Goal: Task Accomplishment & Management: Manage account settings

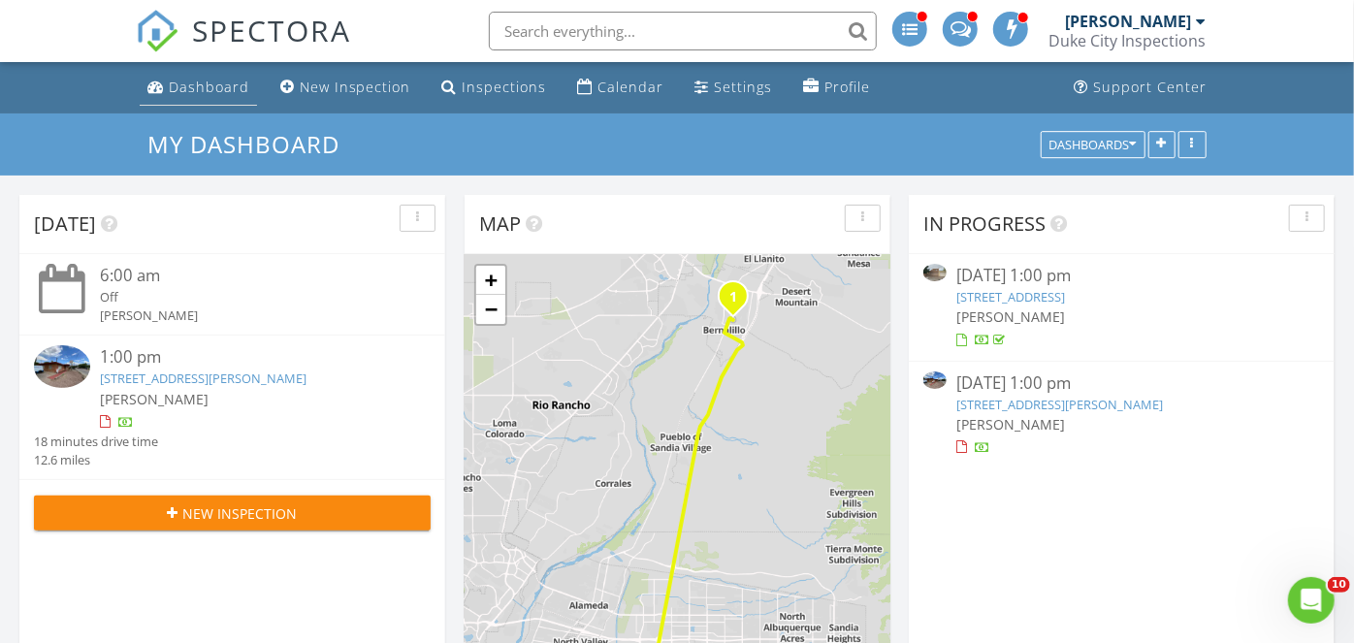
click at [230, 78] on div "Dashboard" at bounding box center [209, 87] width 80 height 18
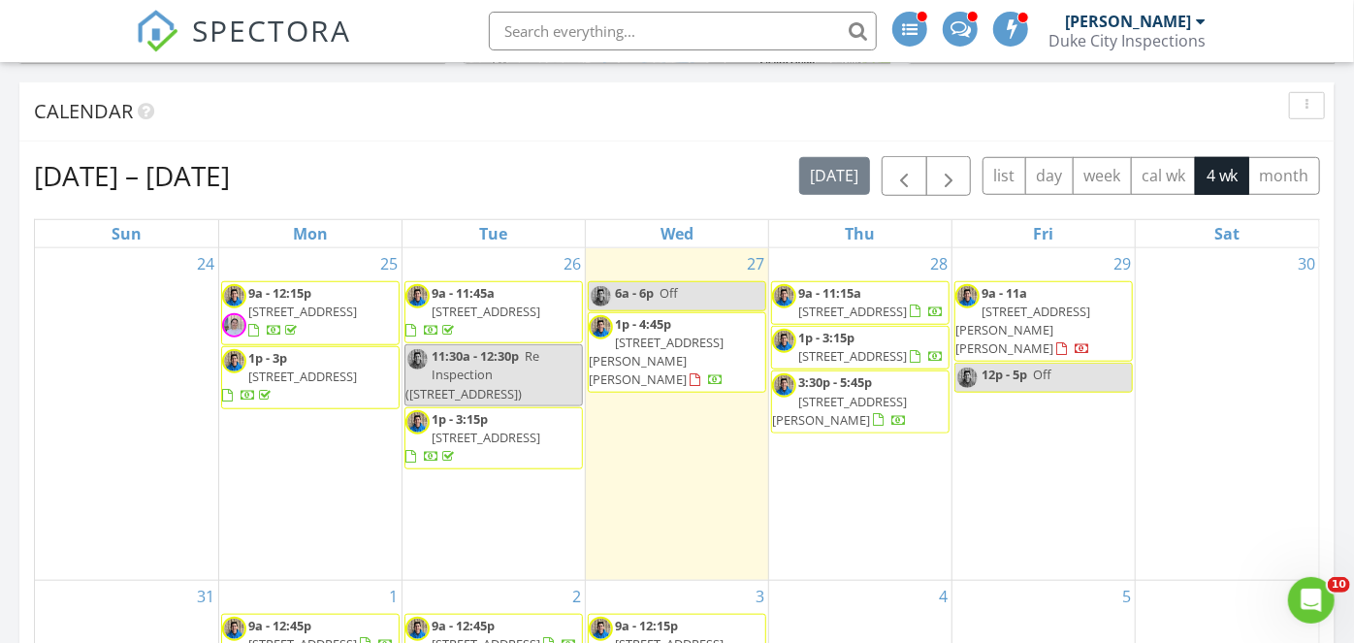
scroll to position [683, 0]
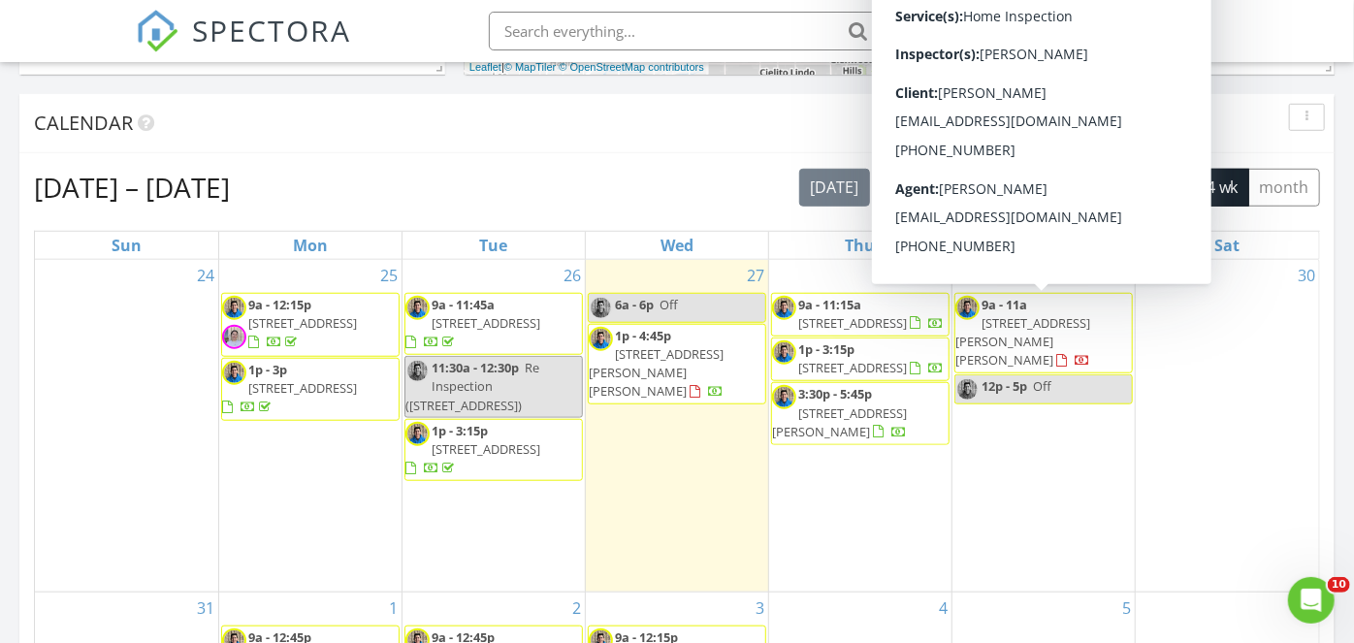
click at [1068, 322] on span "[STREET_ADDRESS][PERSON_NAME][PERSON_NAME]" at bounding box center [1022, 341] width 135 height 54
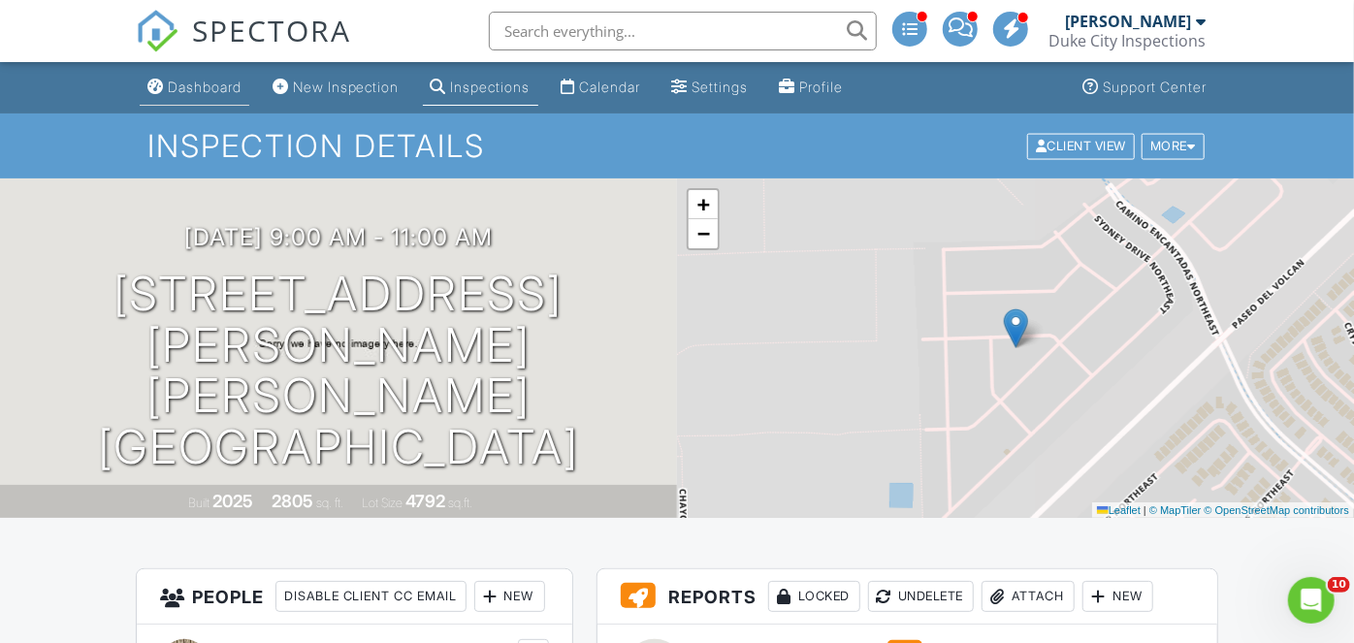
click at [215, 92] on div "Dashboard" at bounding box center [205, 87] width 74 height 16
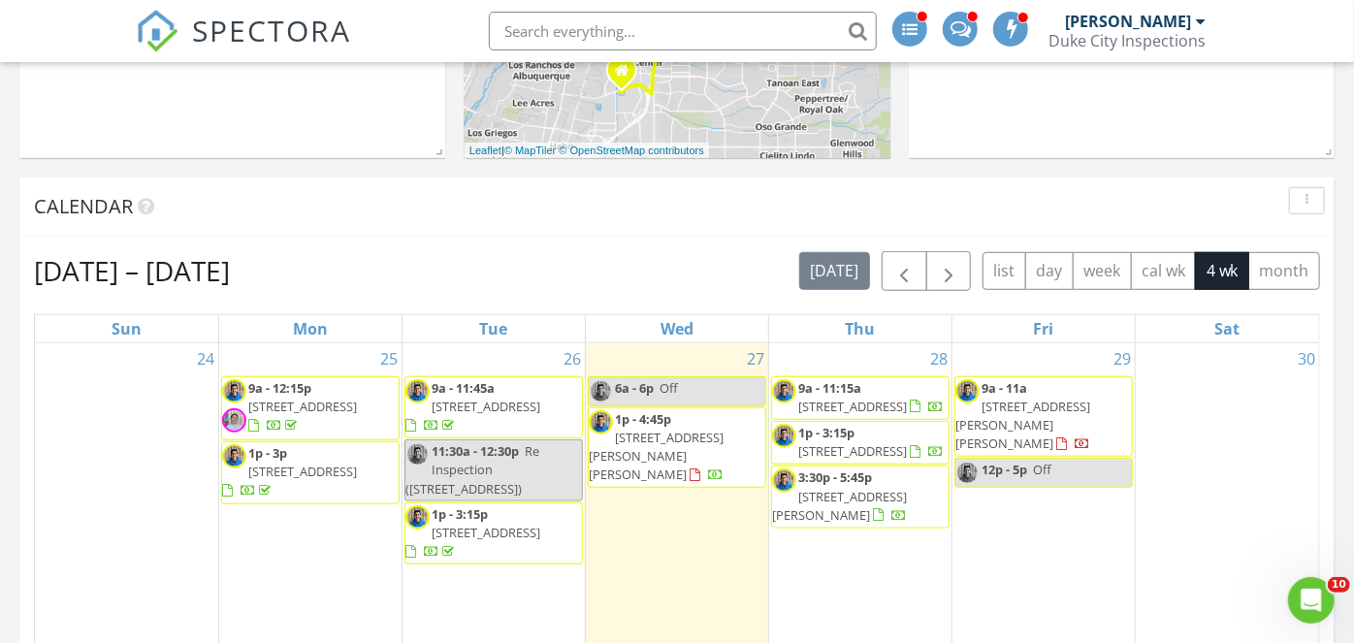
scroll to position [607, 0]
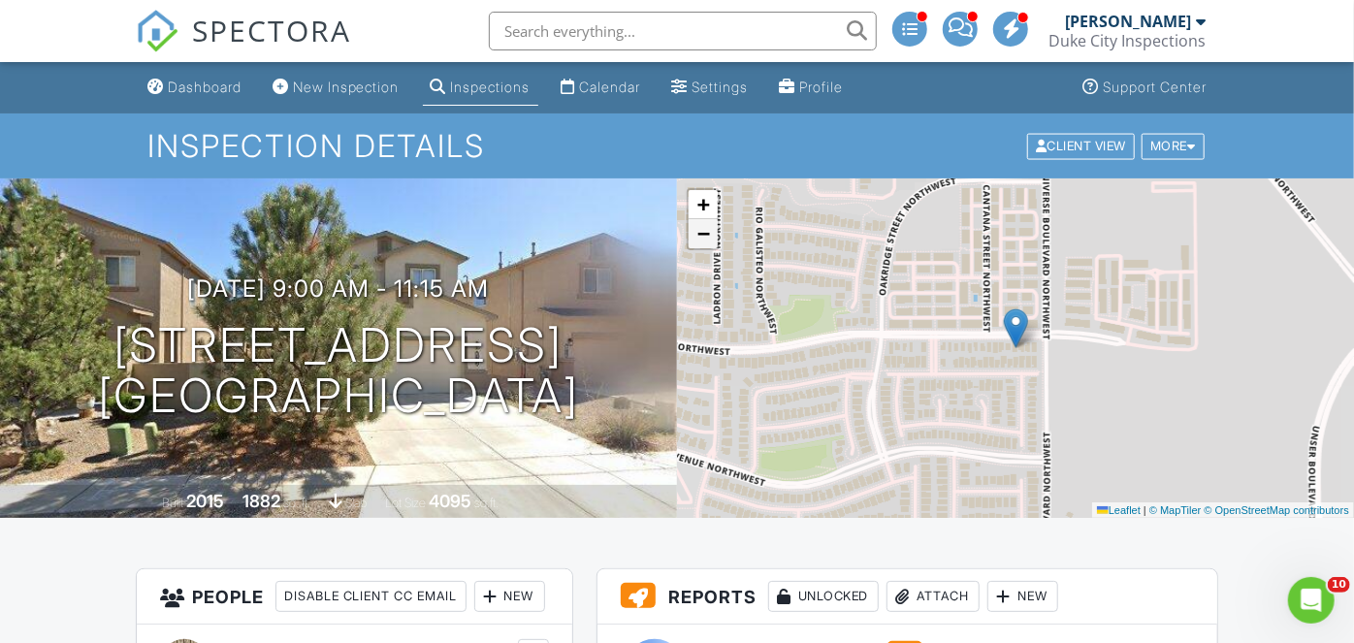
click at [700, 235] on span "−" at bounding box center [703, 233] width 13 height 24
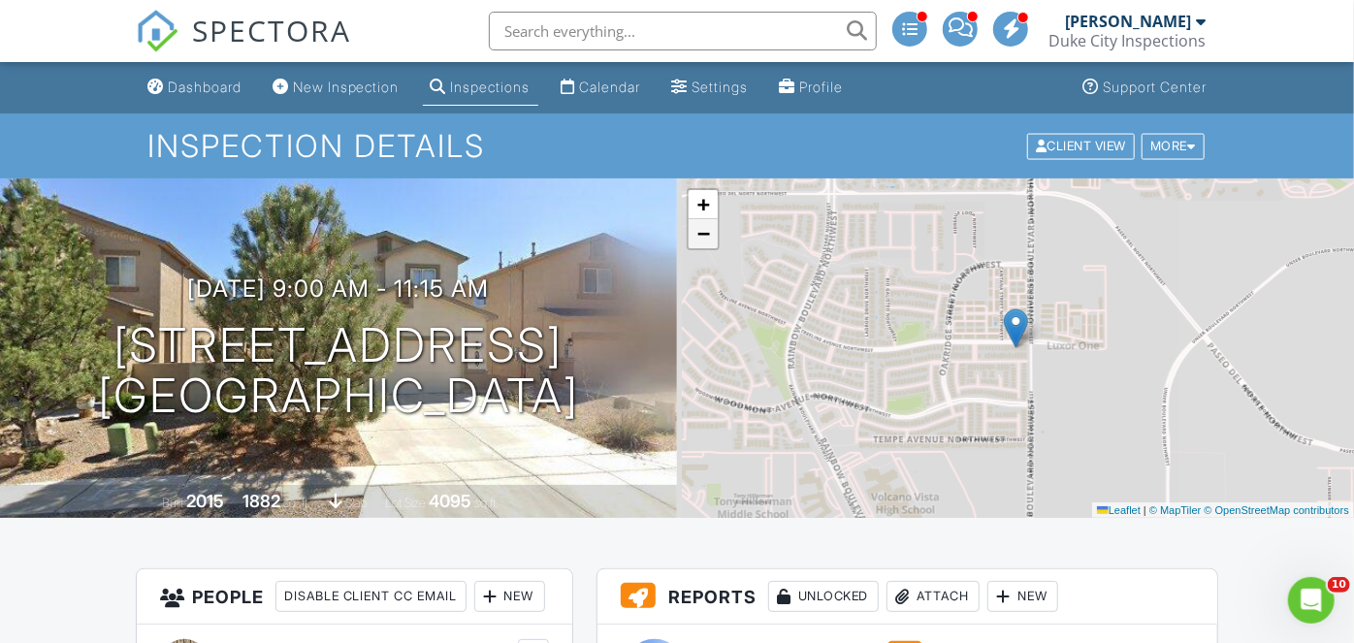
click at [700, 235] on span "−" at bounding box center [703, 233] width 13 height 24
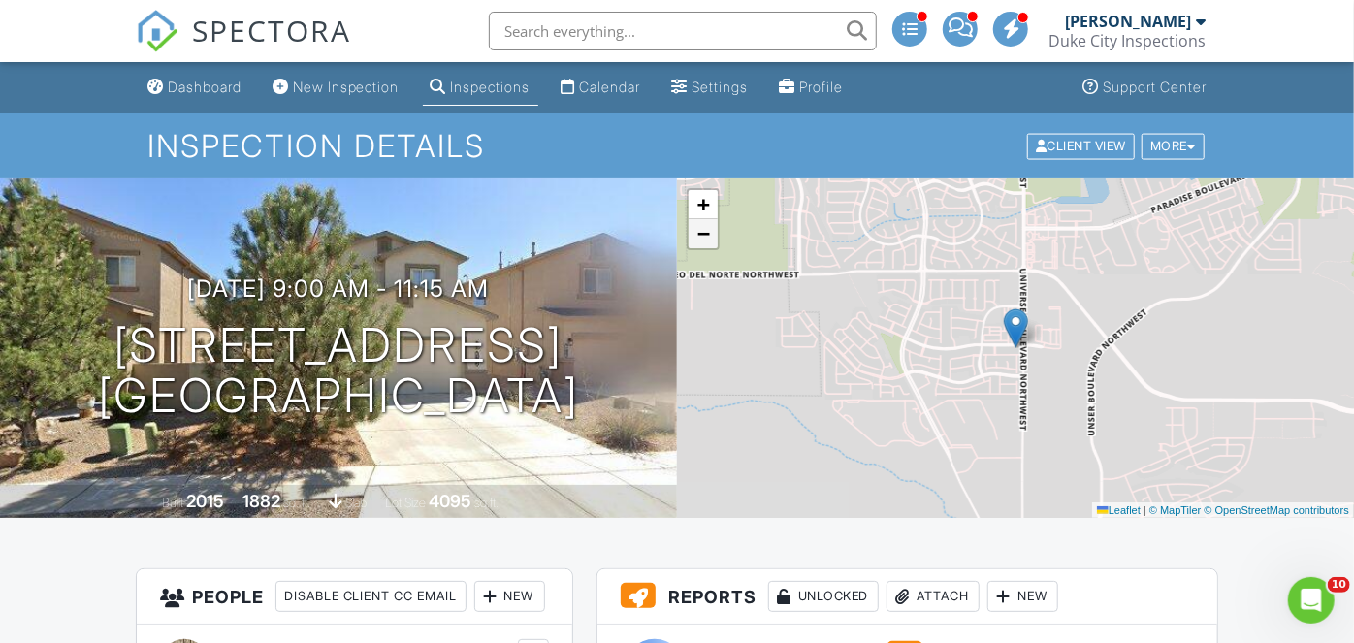
click at [700, 237] on span "−" at bounding box center [703, 233] width 13 height 24
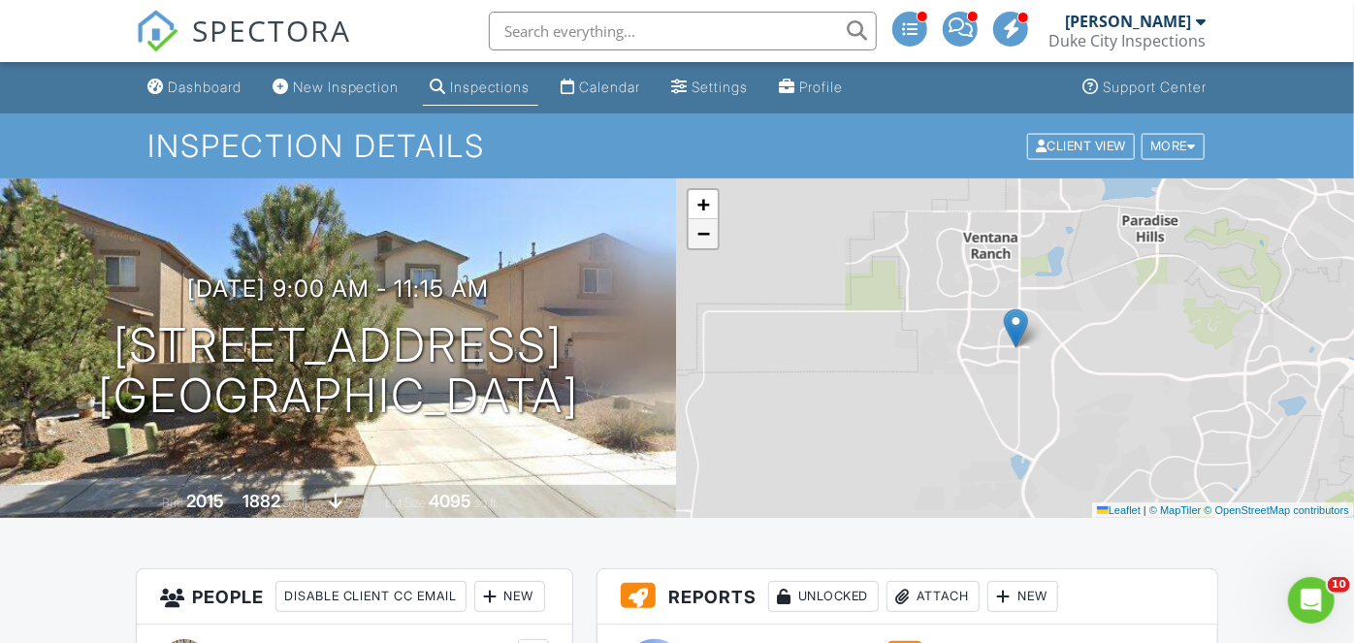
click at [700, 237] on span "−" at bounding box center [703, 233] width 13 height 24
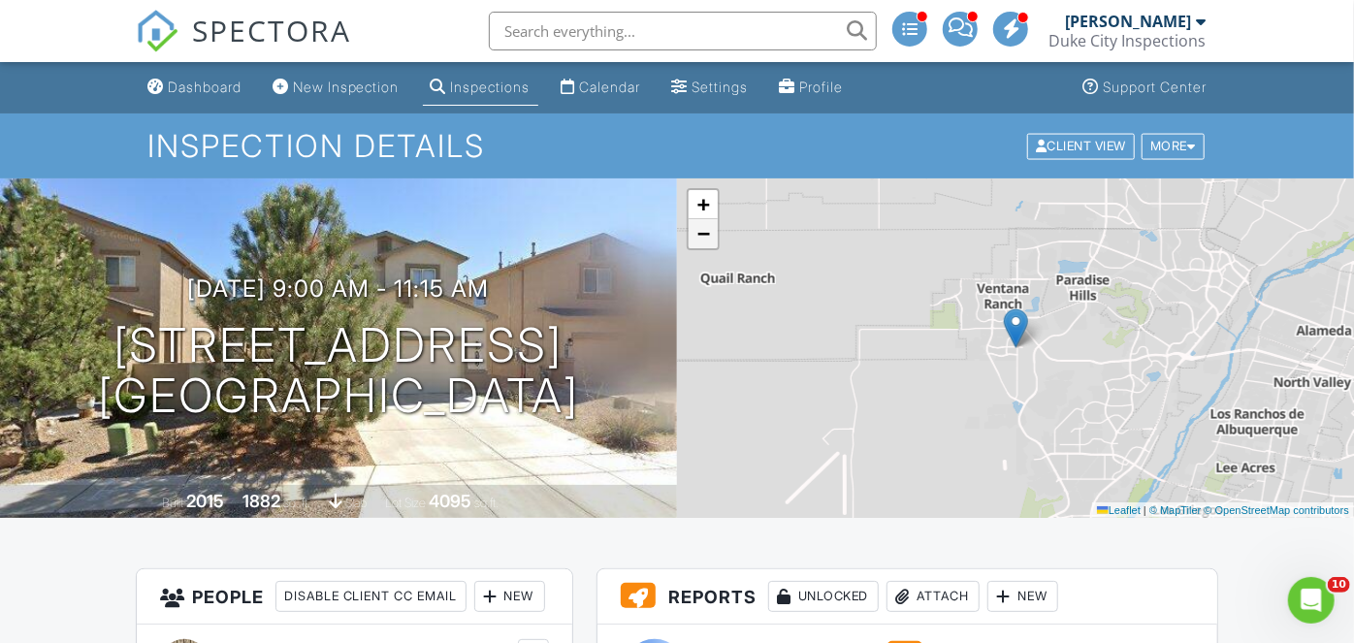
click at [700, 237] on span "−" at bounding box center [703, 233] width 13 height 24
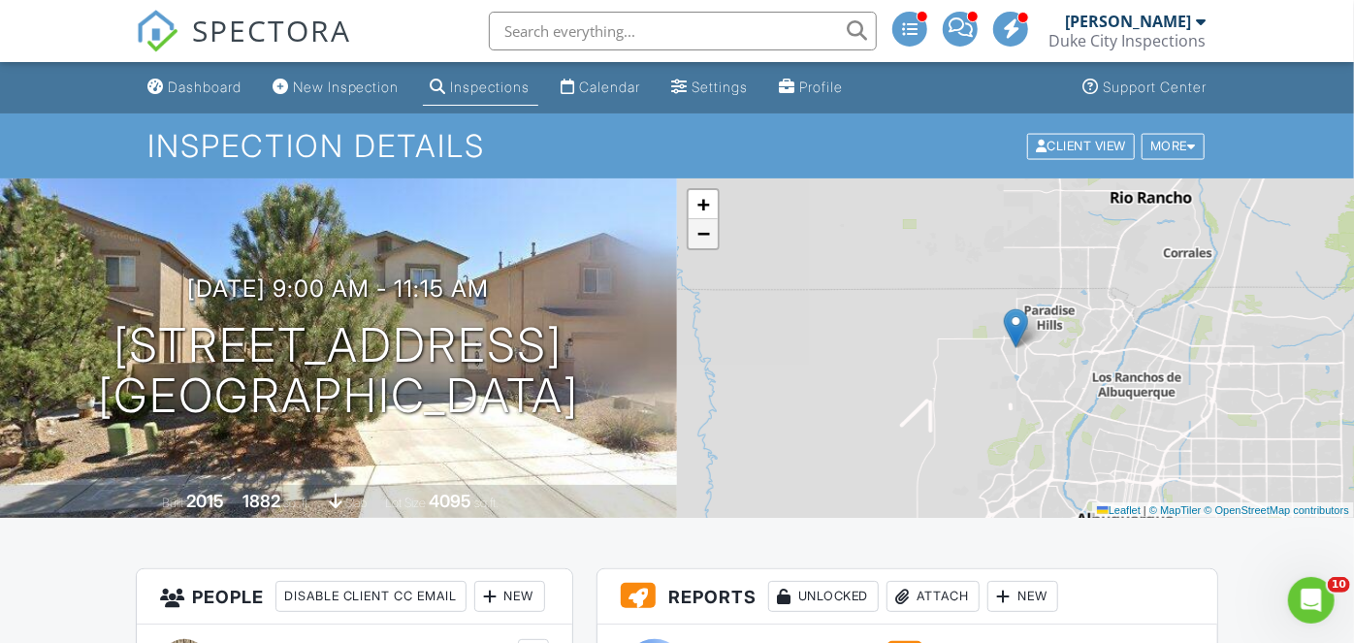
click at [700, 237] on span "−" at bounding box center [703, 233] width 13 height 24
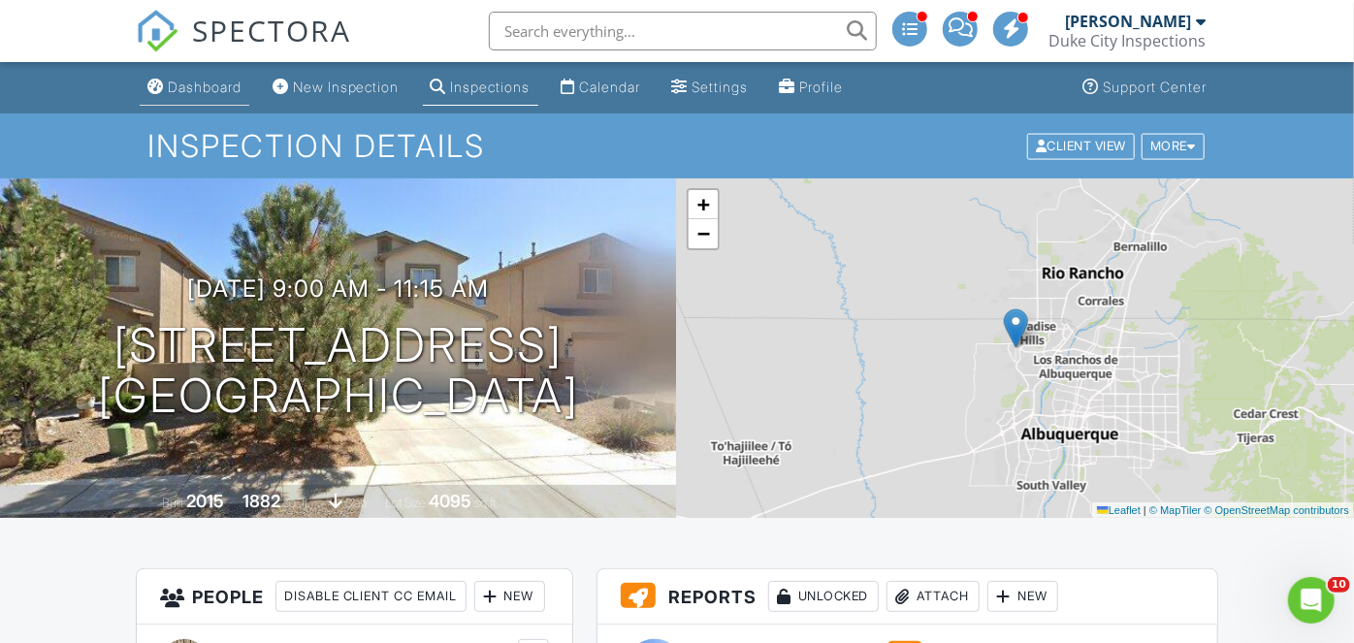
click at [220, 94] on div "Dashboard" at bounding box center [205, 87] width 74 height 16
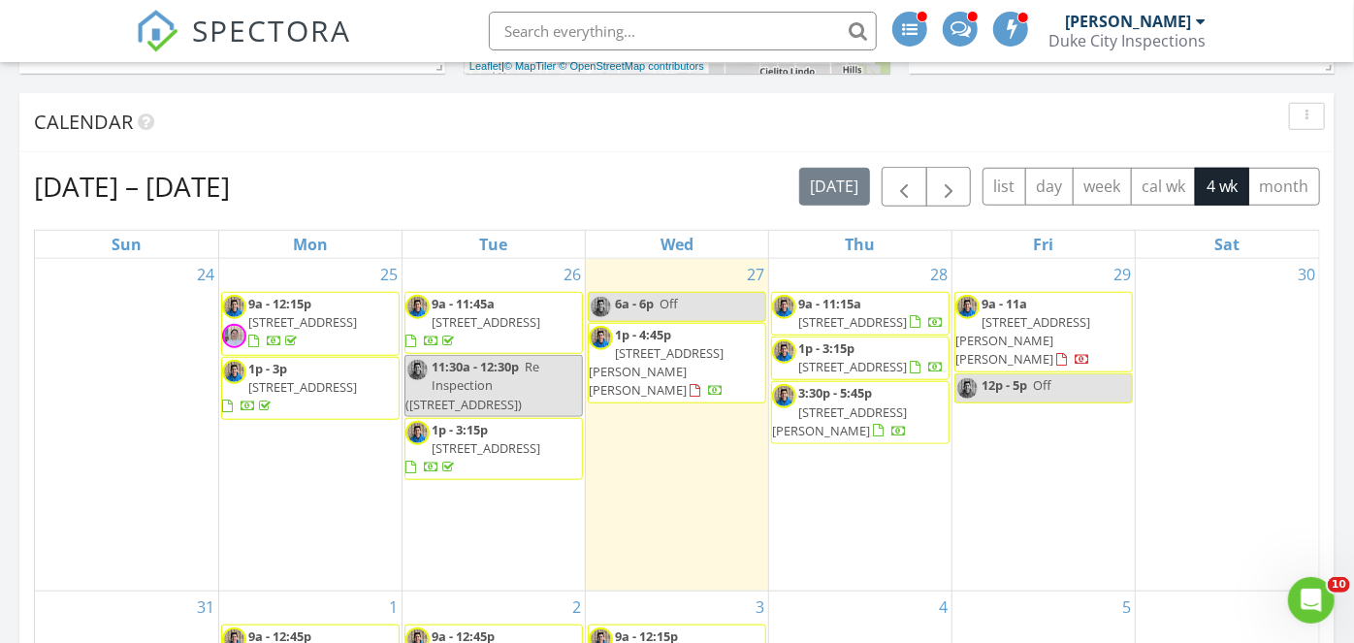
scroll to position [685, 0]
click at [828, 356] on span "1p - 3:15p" at bounding box center [826, 346] width 56 height 17
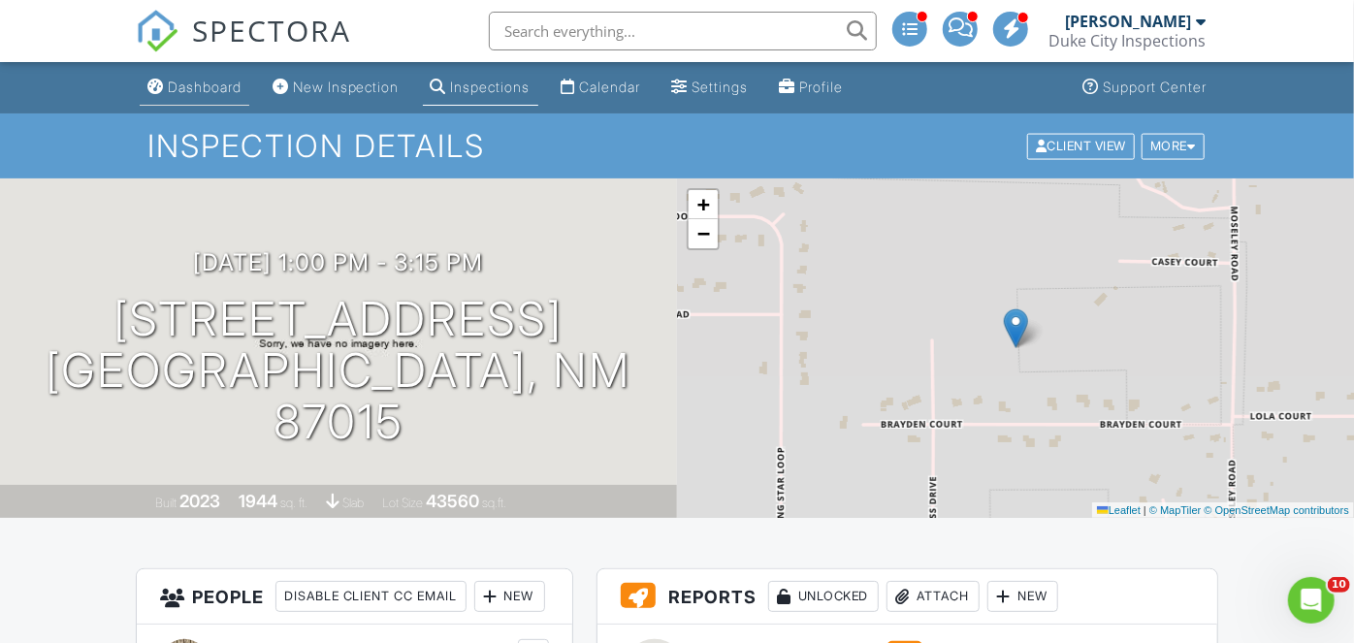
click at [228, 76] on link "Dashboard" at bounding box center [195, 88] width 110 height 36
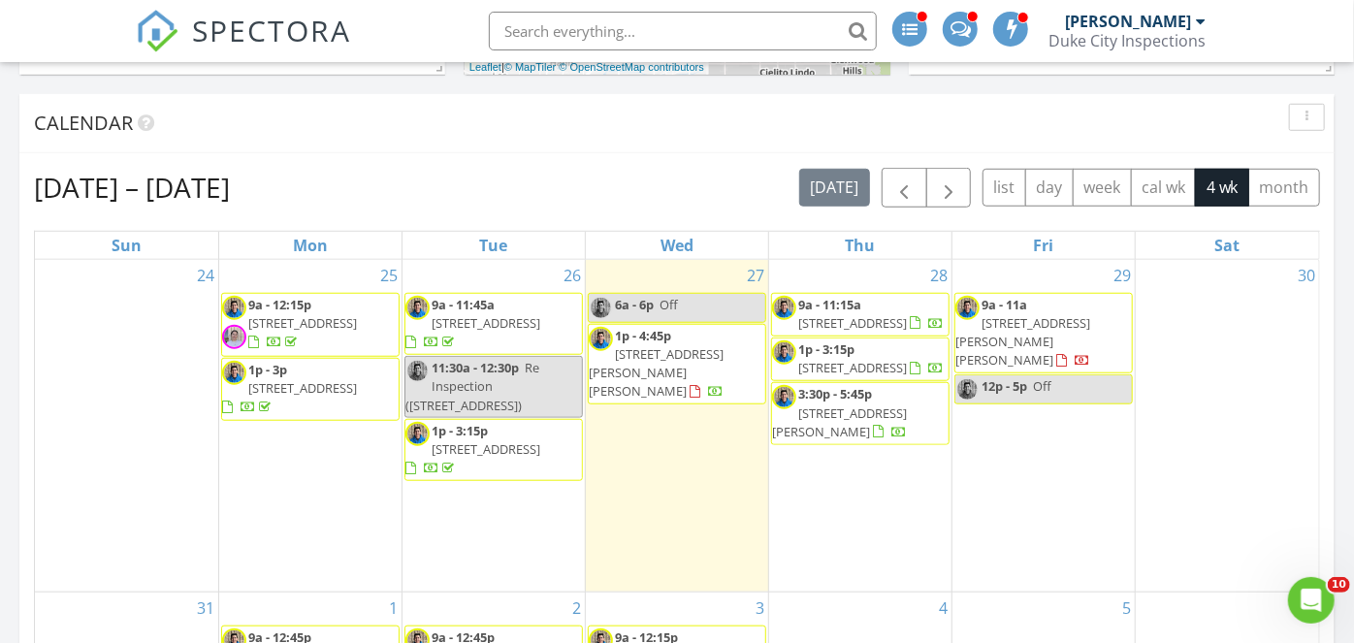
scroll to position [688, 0]
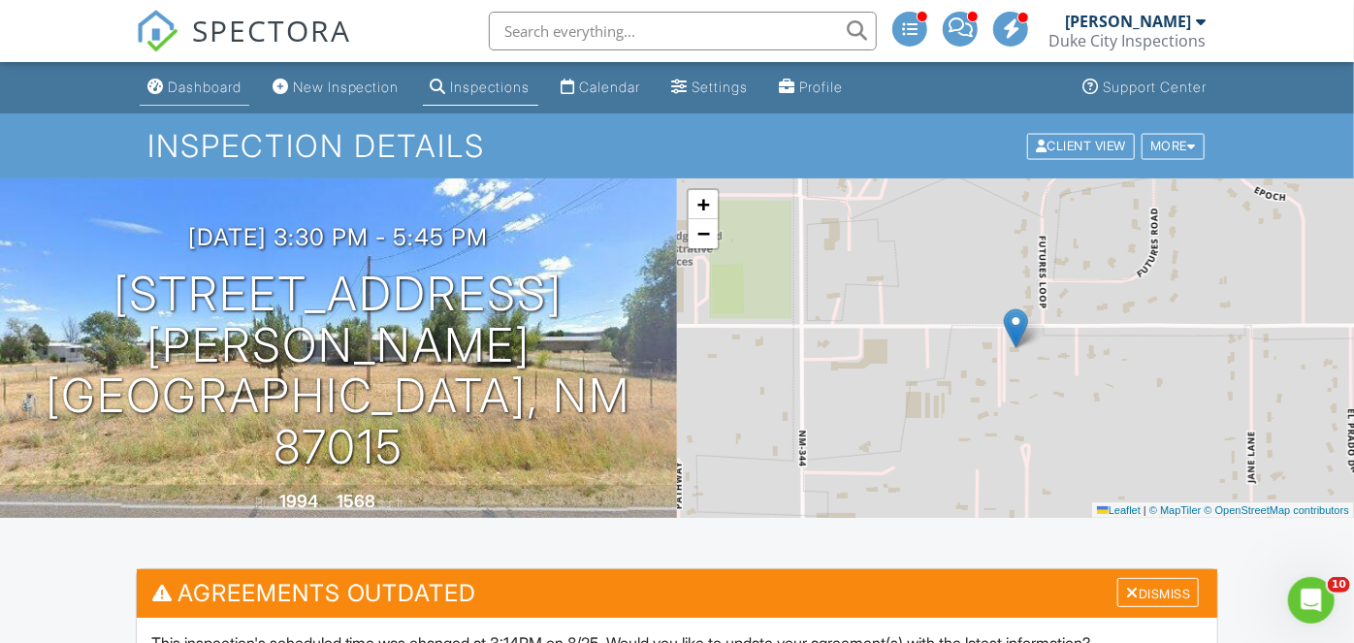
click at [228, 90] on div "Dashboard" at bounding box center [205, 87] width 74 height 16
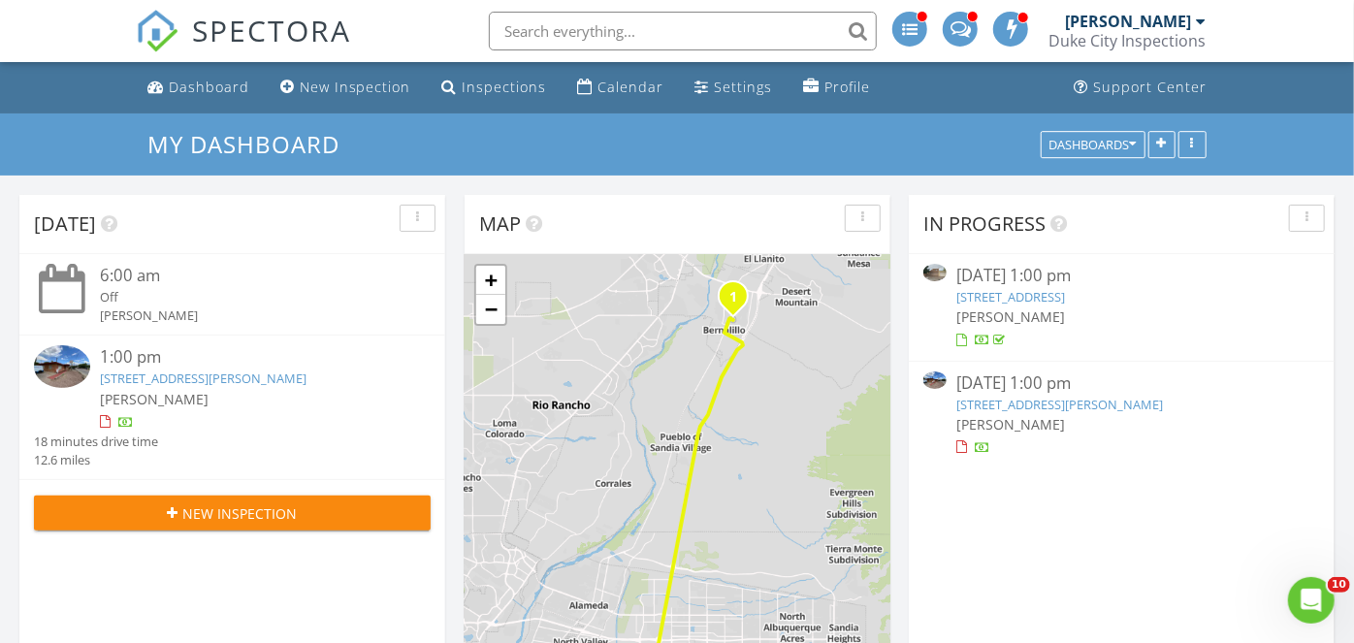
click at [1040, 292] on link "11213 Paseo del Oso NE, Albuquerque, NM 87111" at bounding box center [1010, 296] width 109 height 17
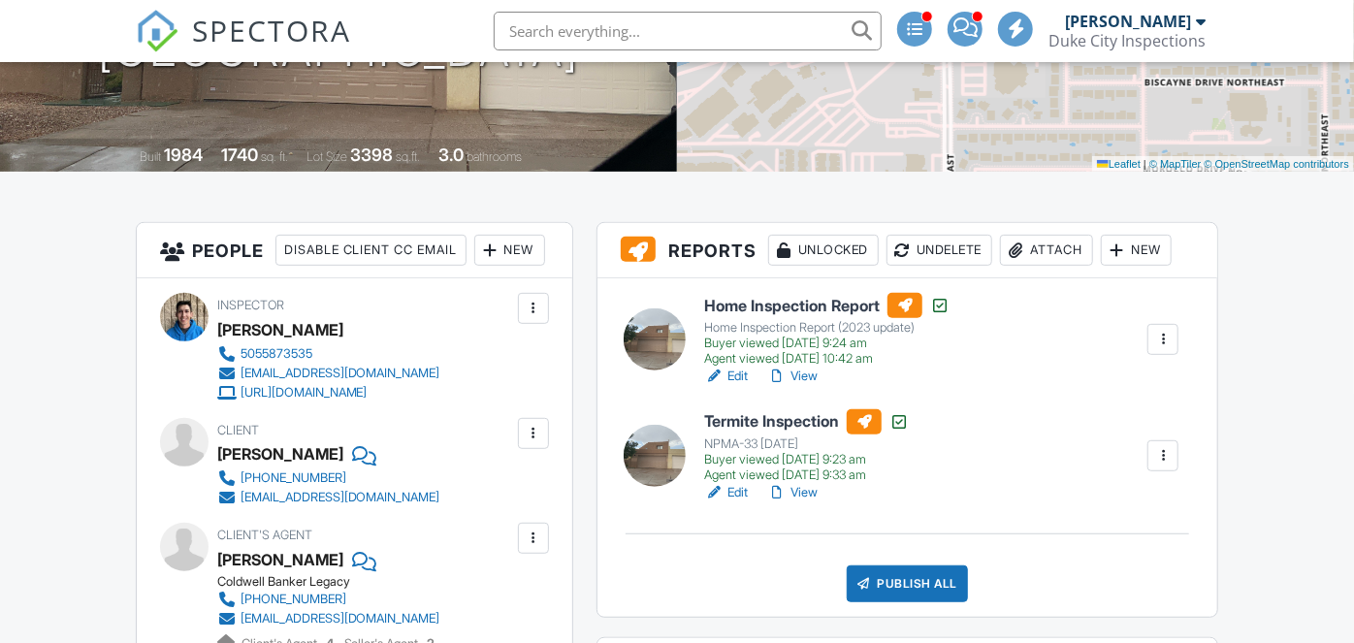
scroll to position [346, 0]
click at [902, 587] on div "Publish All" at bounding box center [906, 583] width 121 height 37
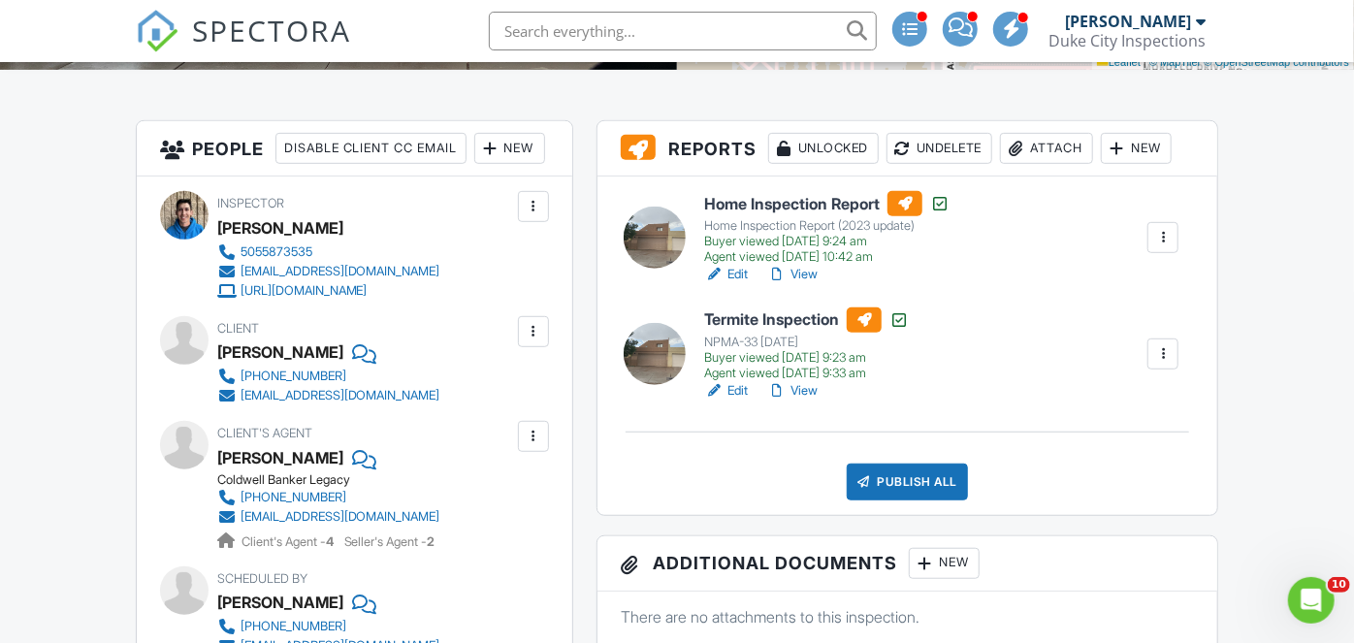
scroll to position [0, 0]
click at [896, 482] on div "Publish All" at bounding box center [906, 481] width 121 height 37
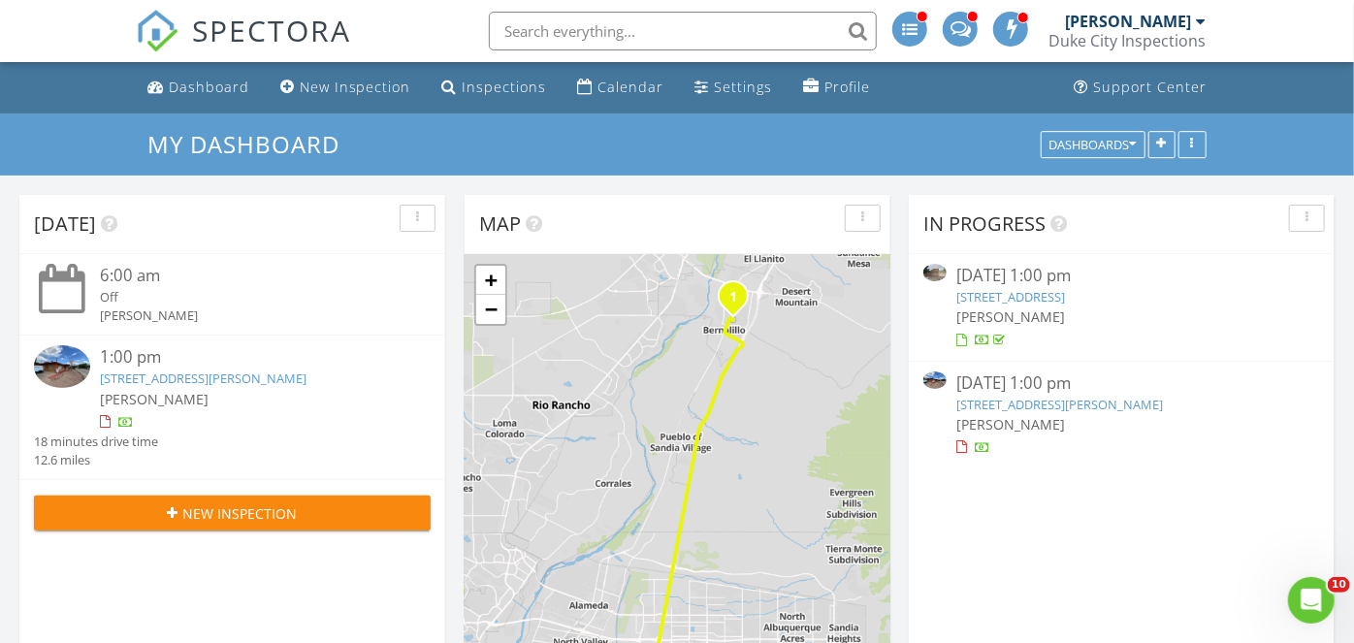
click at [329, 367] on div "1:00 pm" at bounding box center [249, 357] width 298 height 24
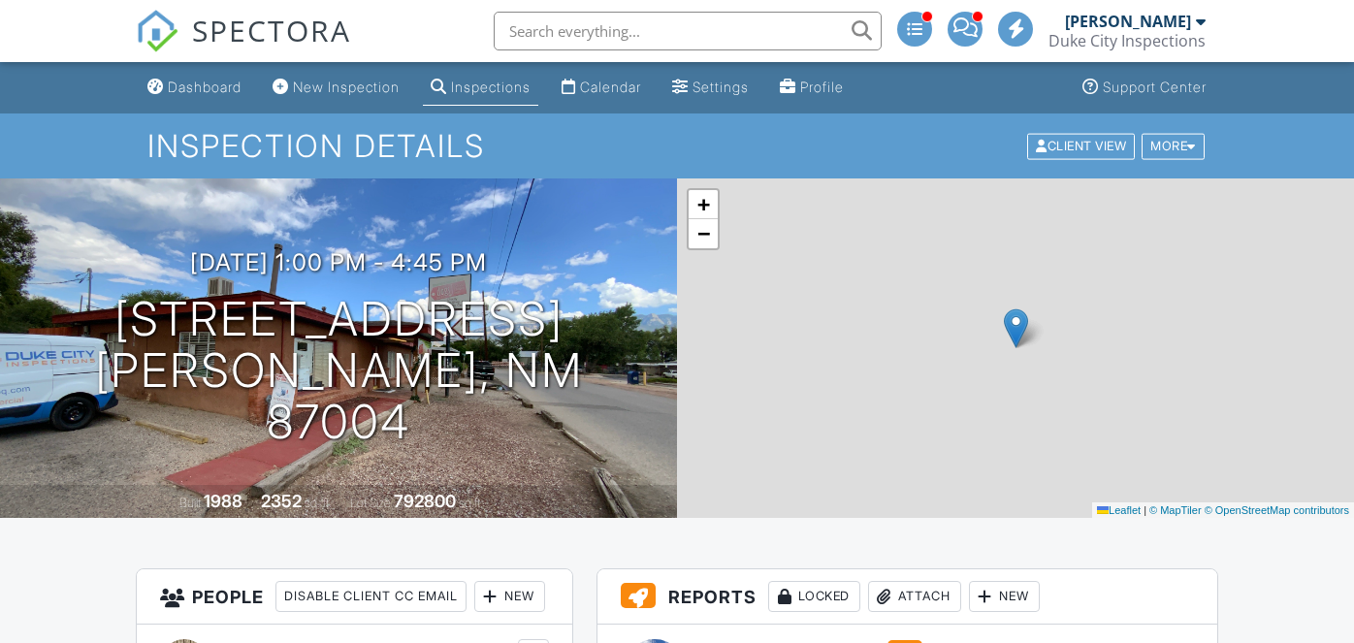
scroll to position [596, 0]
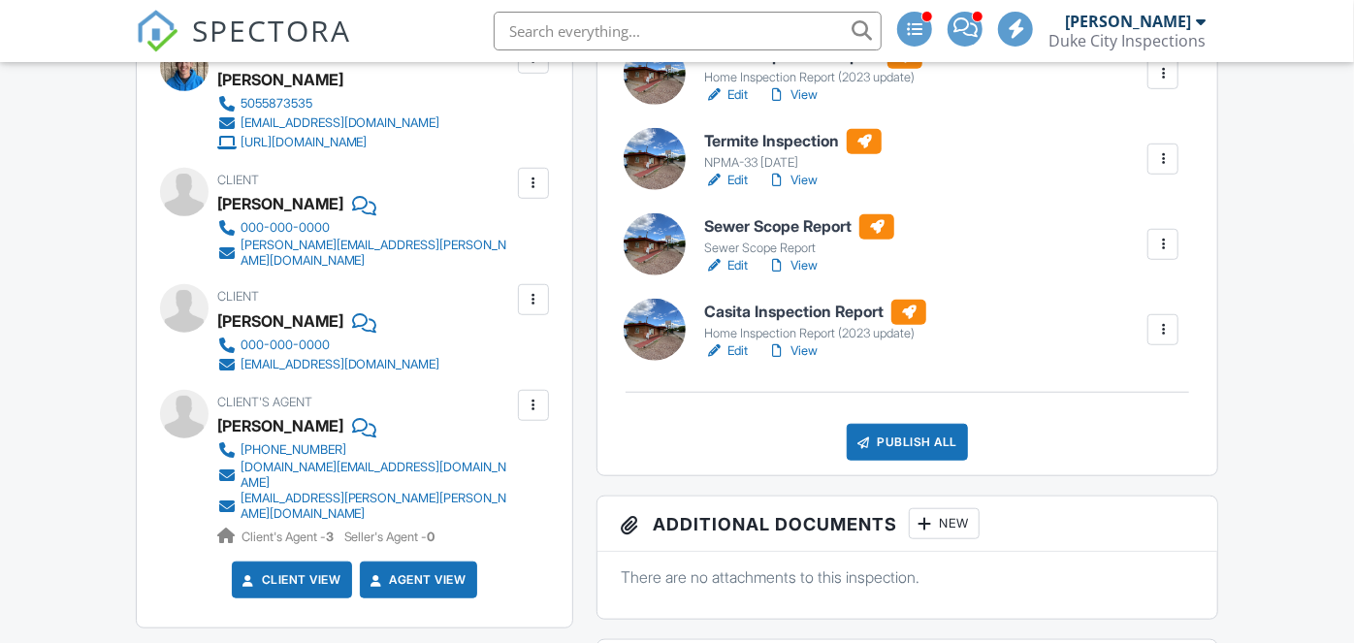
click at [1167, 323] on div at bounding box center [1162, 329] width 19 height 19
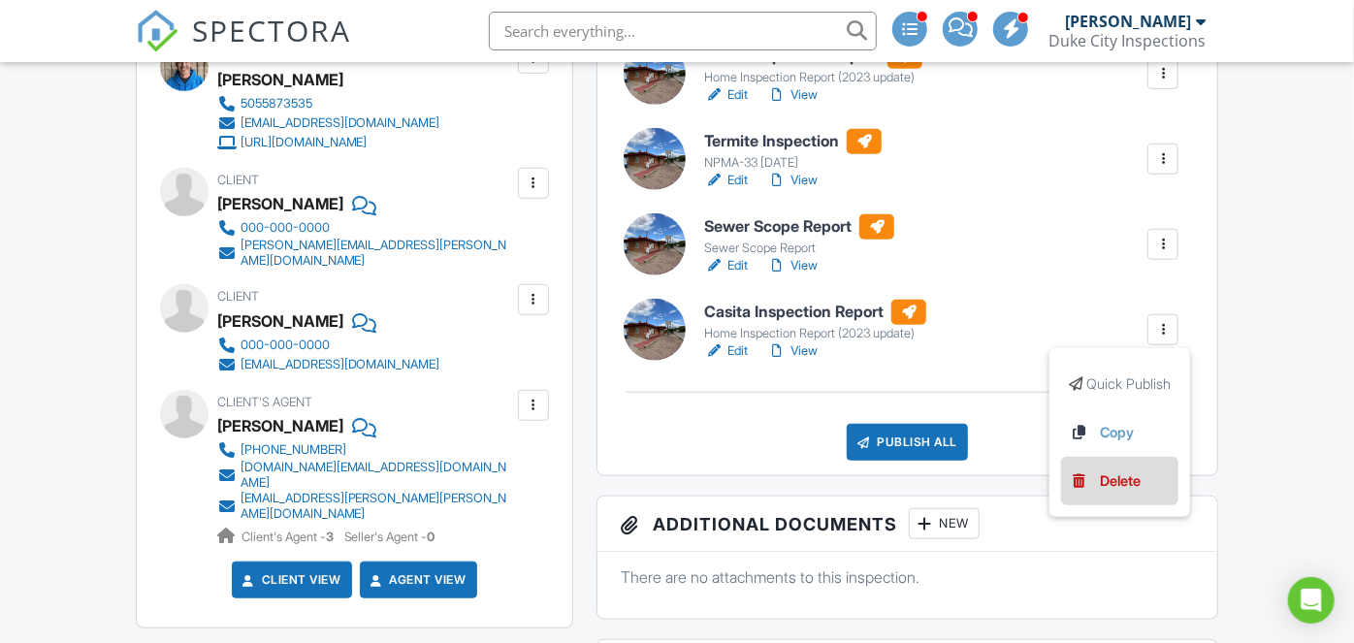
click at [1100, 476] on div "Delete" at bounding box center [1120, 480] width 41 height 21
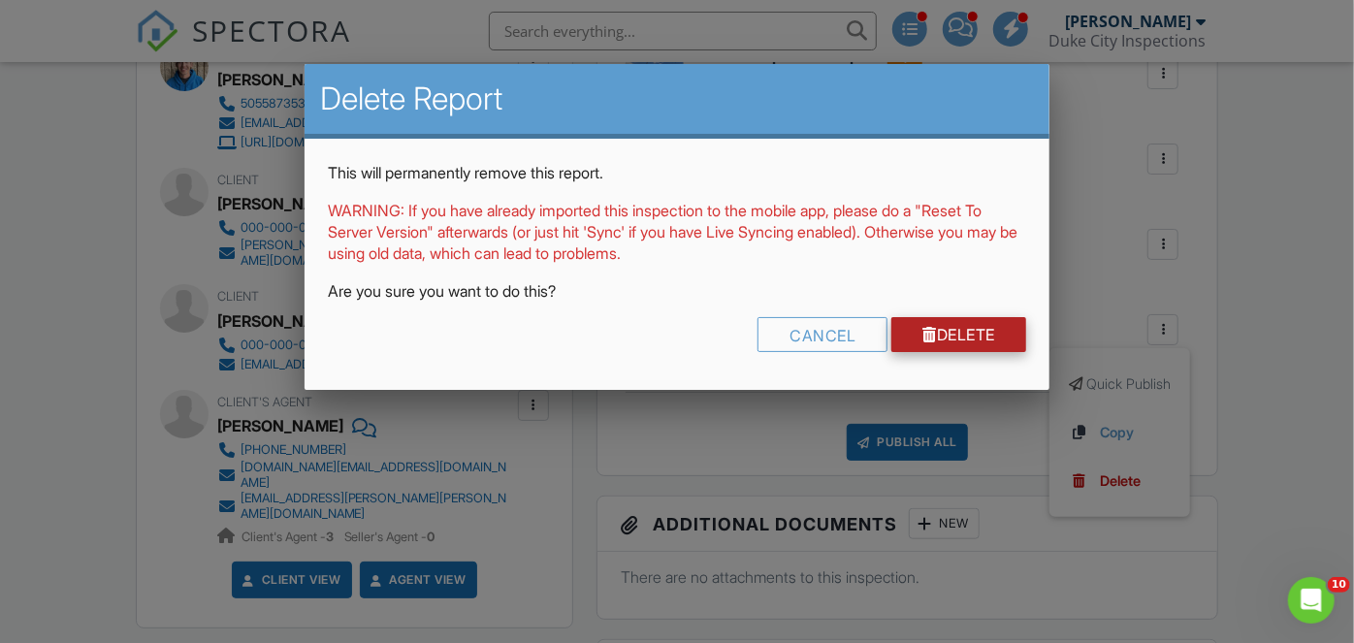
click at [990, 335] on link "Delete" at bounding box center [958, 334] width 135 height 35
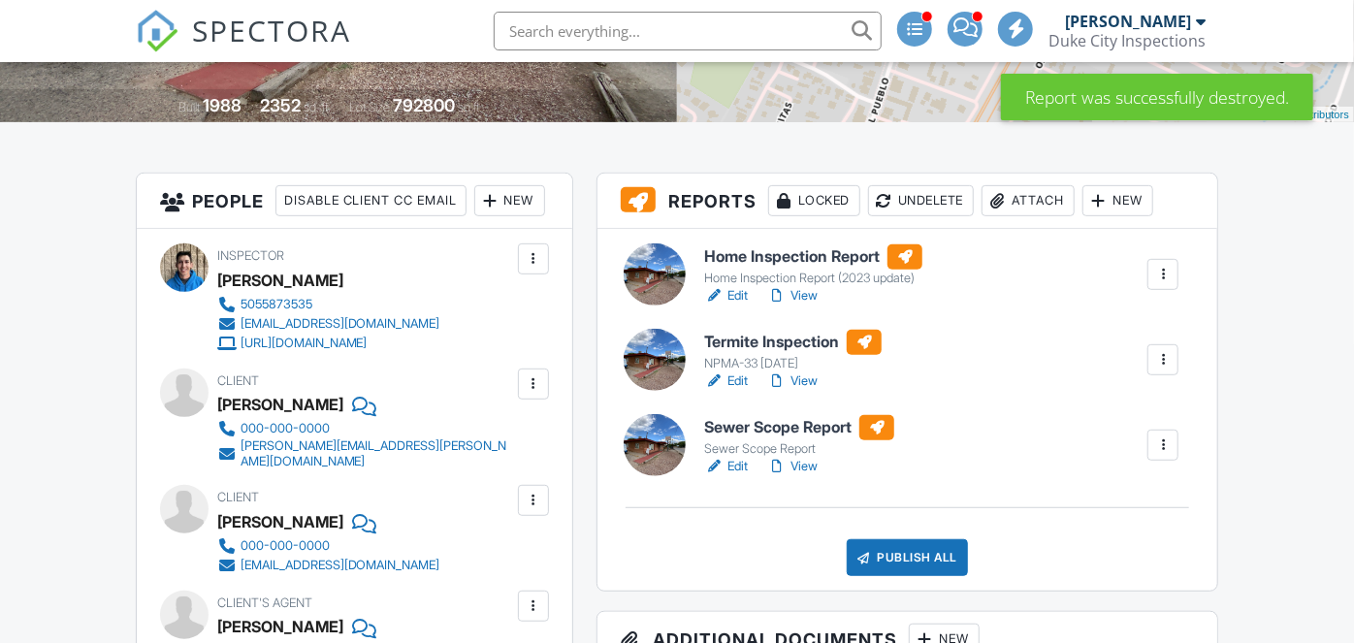
click at [759, 345] on h6 "Termite Inspection" at bounding box center [792, 342] width 177 height 25
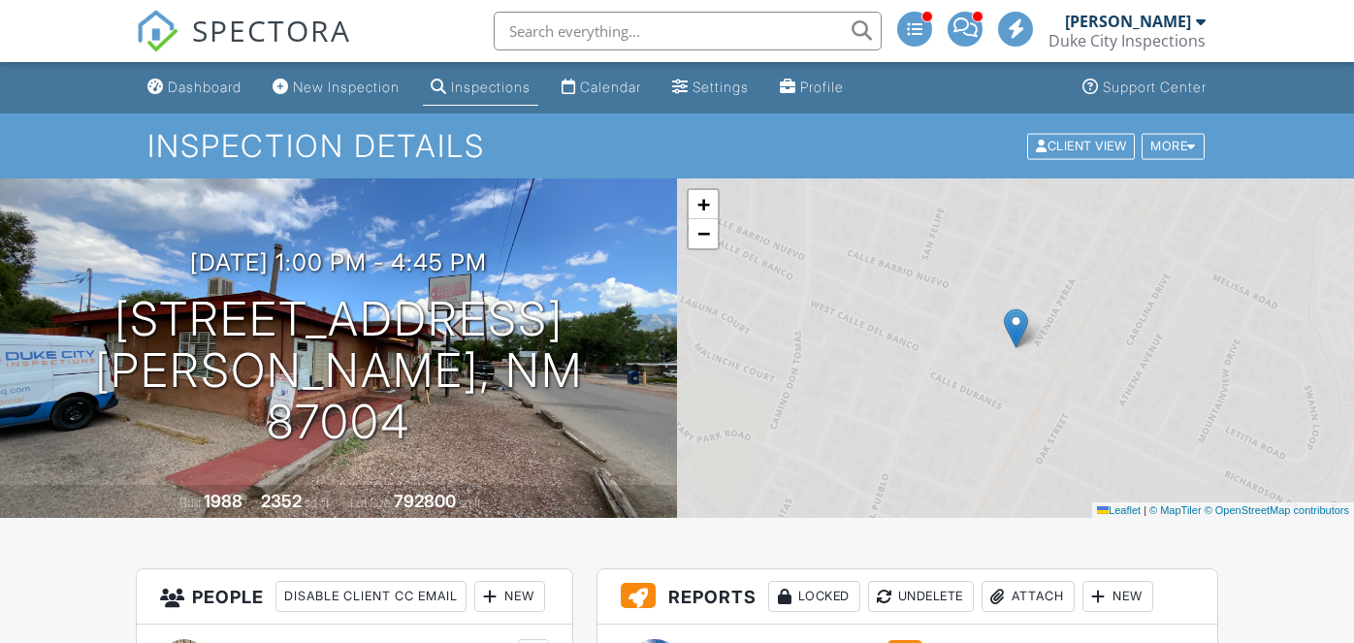
scroll to position [345, 0]
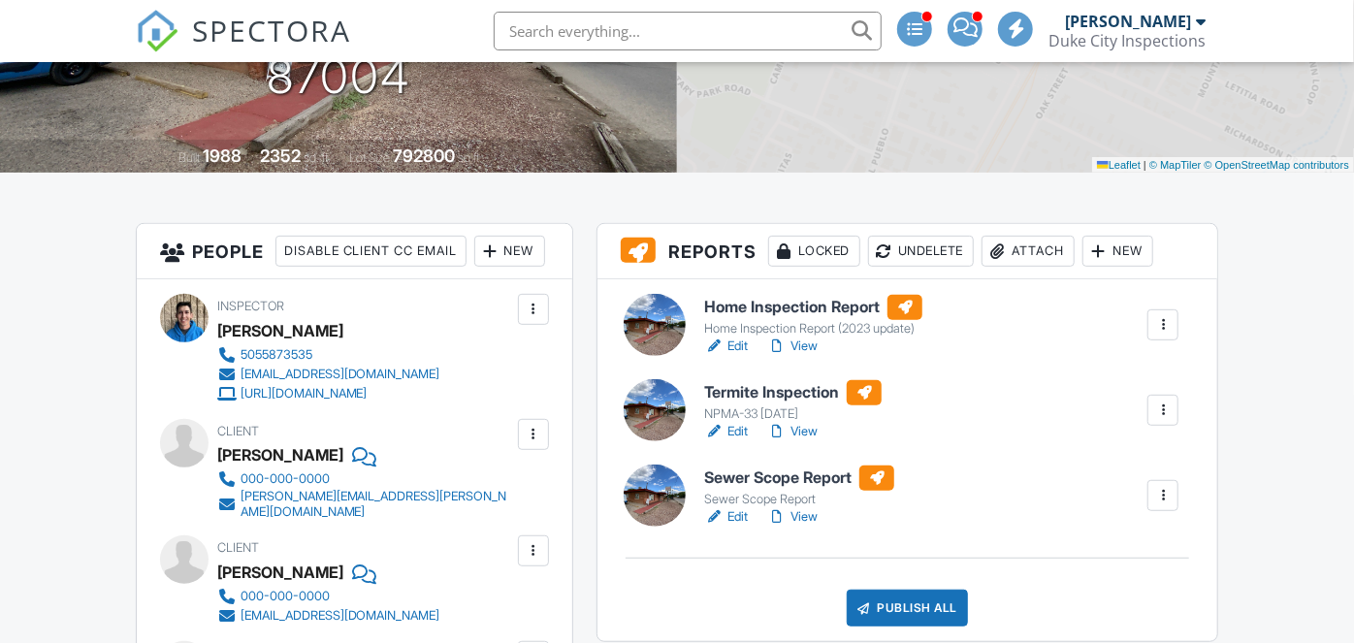
click at [747, 473] on h6 "Sewer Scope Report" at bounding box center [799, 477] width 190 height 25
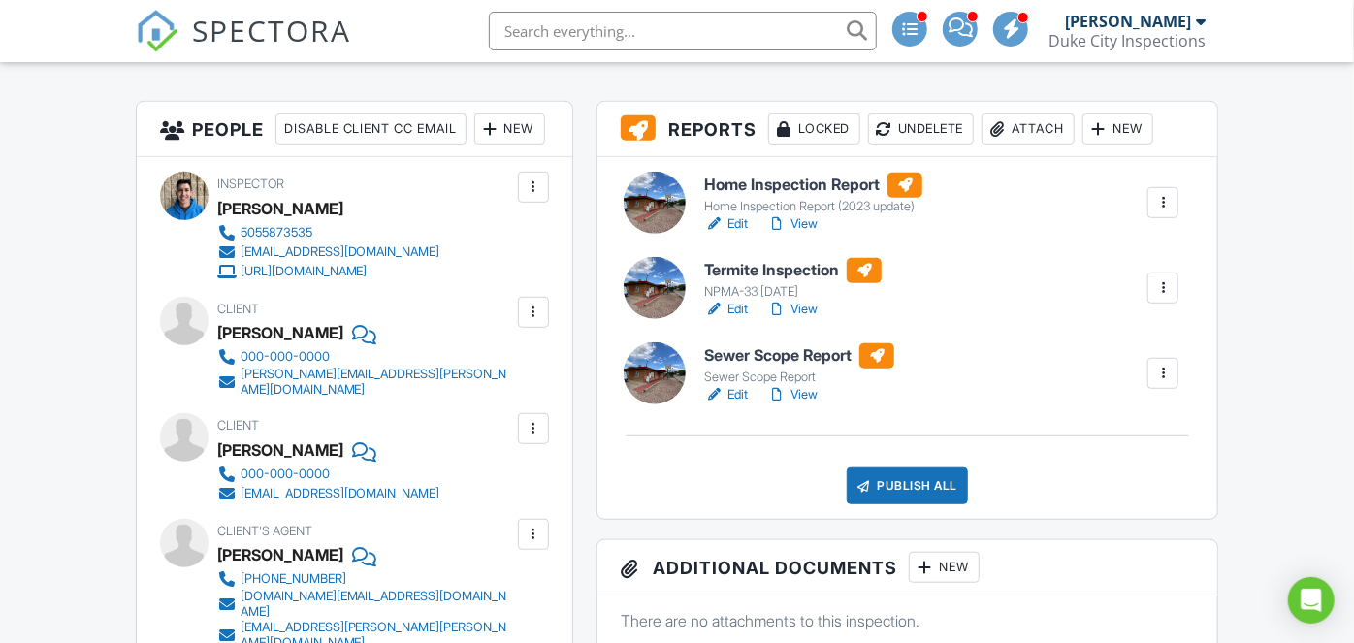
click at [790, 177] on h6 "Home Inspection Report" at bounding box center [813, 185] width 218 height 25
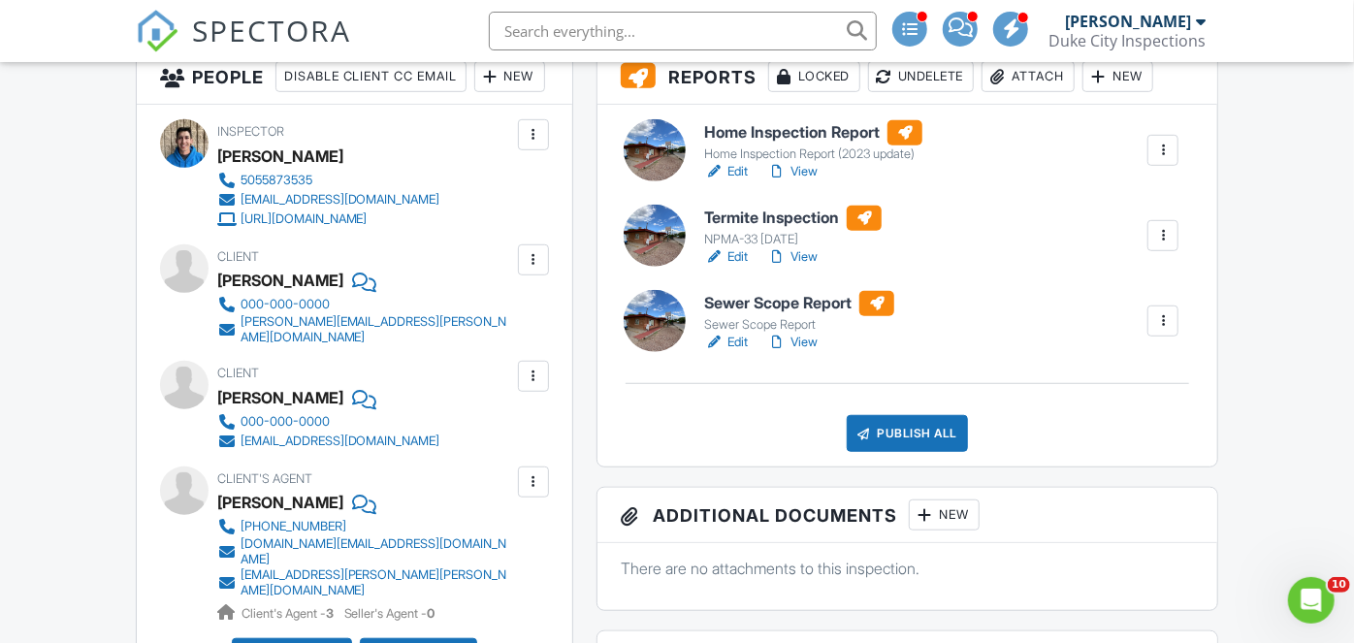
scroll to position [543, 0]
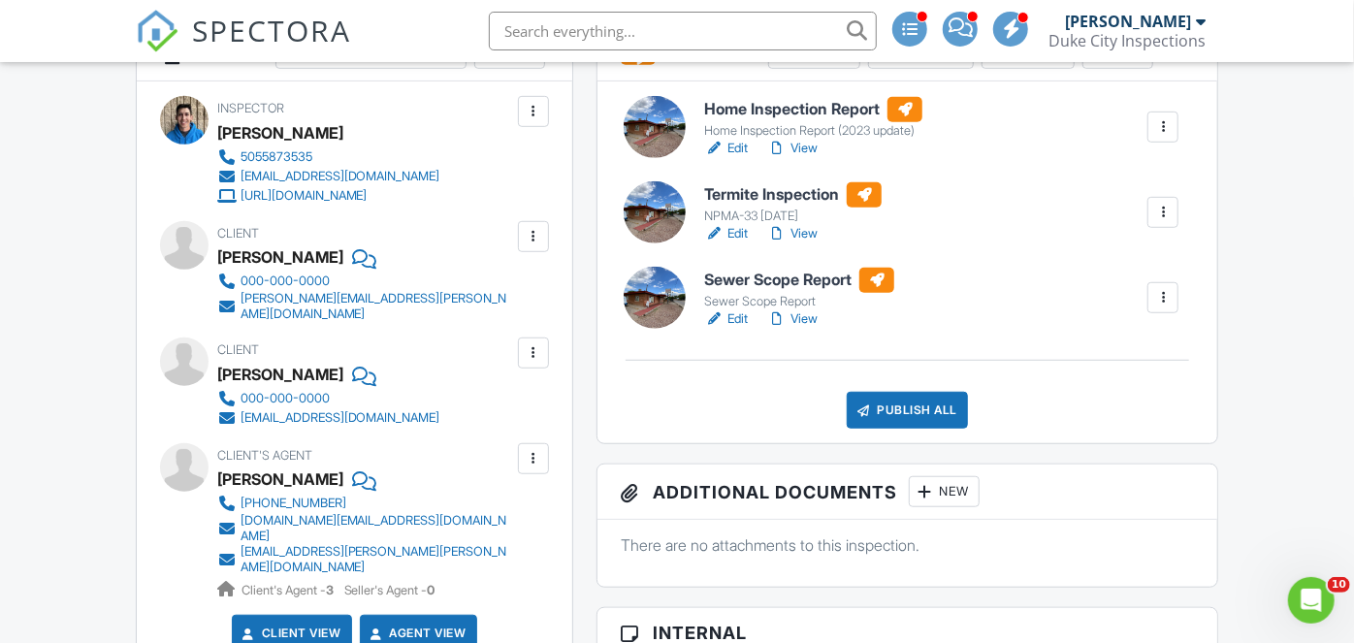
click at [886, 394] on div "Publish All" at bounding box center [906, 410] width 121 height 37
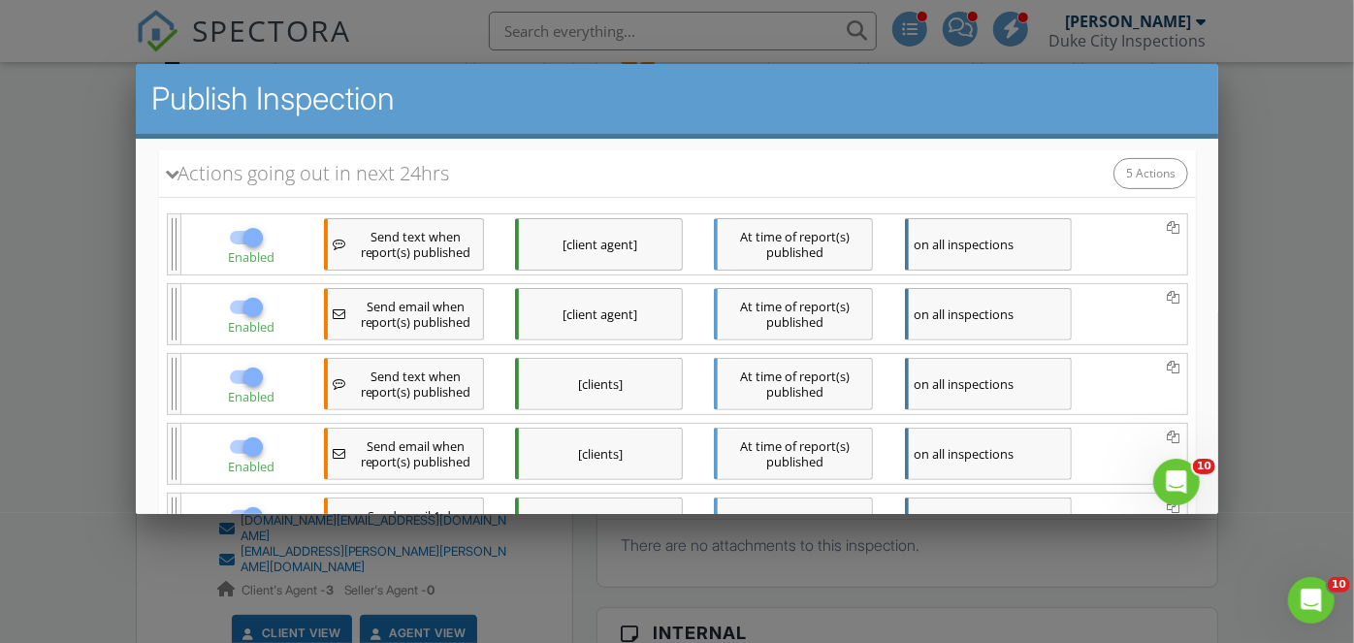
scroll to position [317, 0]
click at [247, 236] on div at bounding box center [252, 235] width 33 height 33
checkbox input "false"
click at [254, 365] on div at bounding box center [252, 375] width 33 height 33
checkbox input "false"
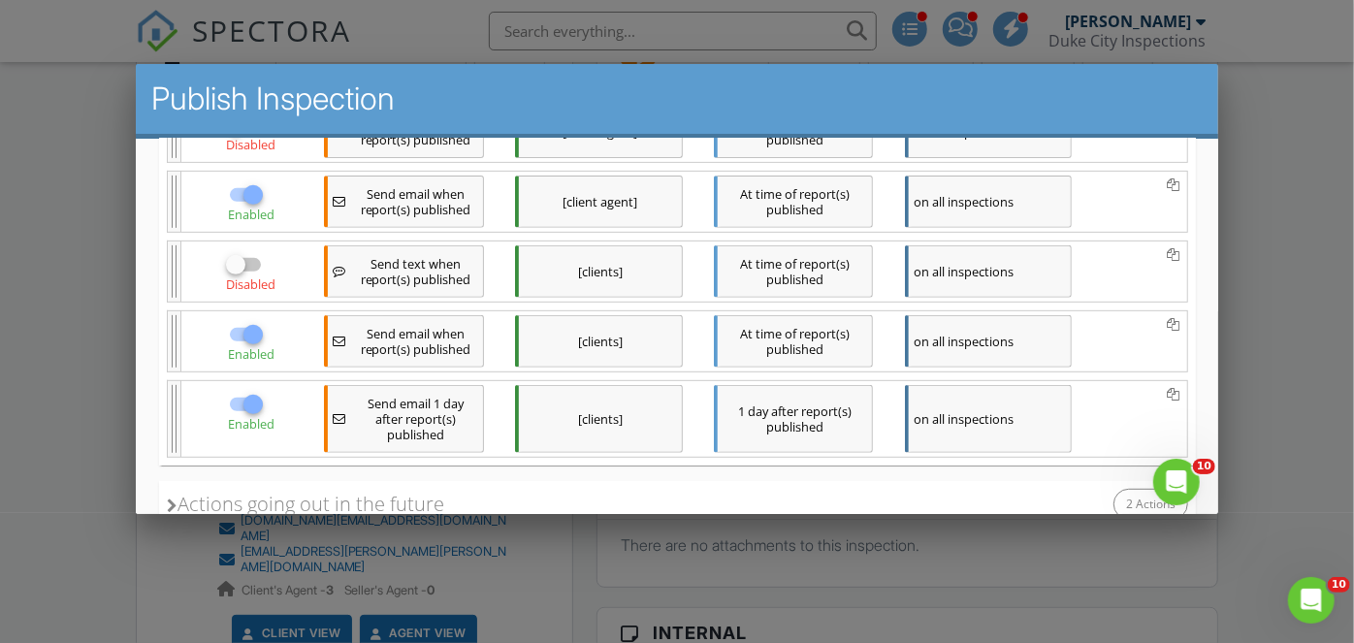
scroll to position [436, 0]
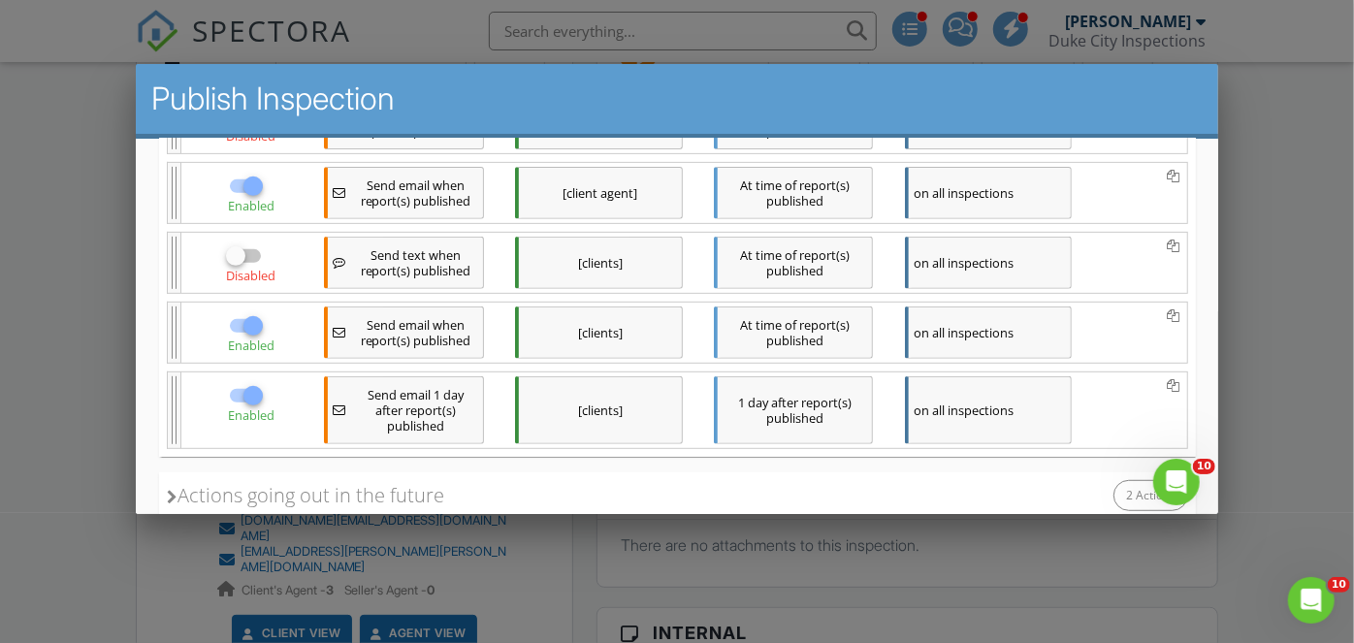
click at [253, 390] on div at bounding box center [252, 395] width 33 height 33
checkbox input "false"
click at [280, 481] on div "Actions going out in the future" at bounding box center [304, 495] width 277 height 29
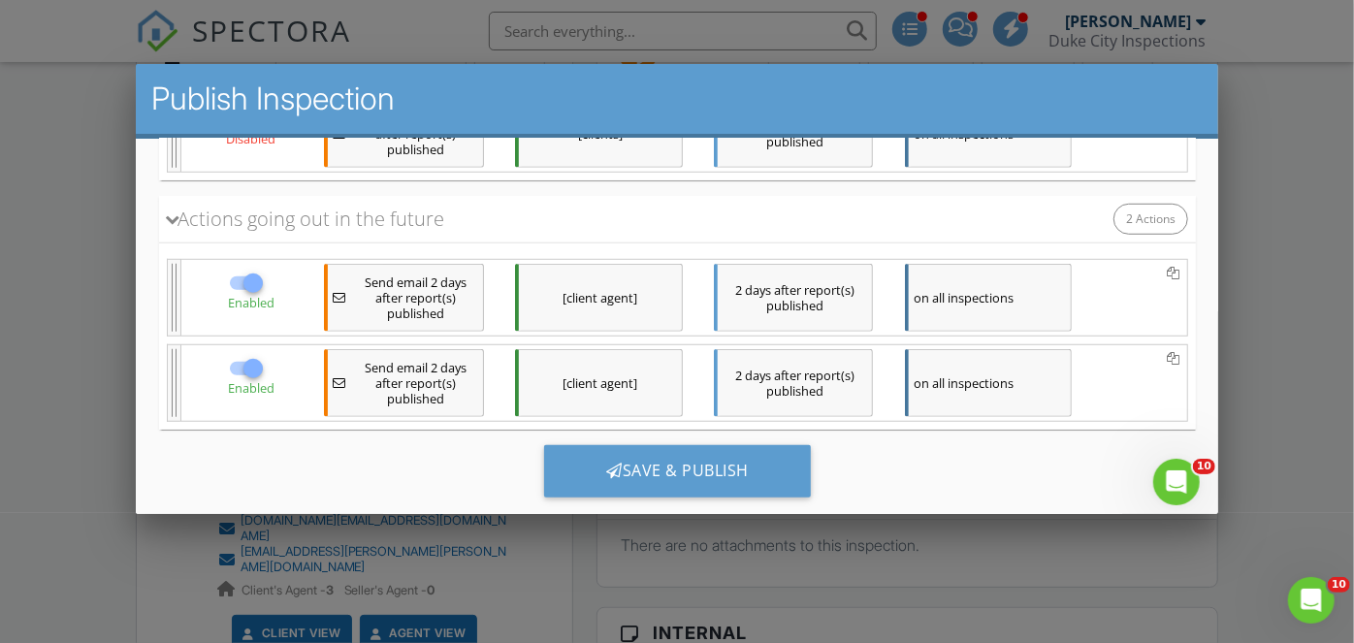
scroll to position [729, 0]
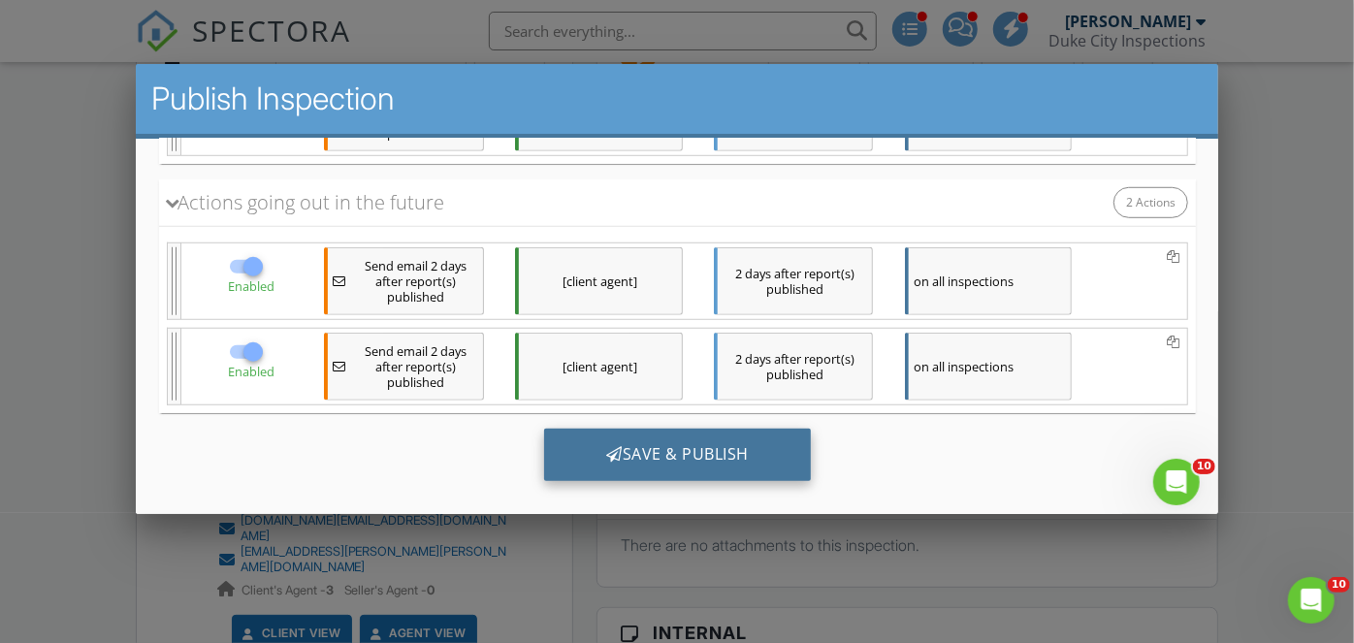
click at [613, 446] on div at bounding box center [613, 454] width 16 height 16
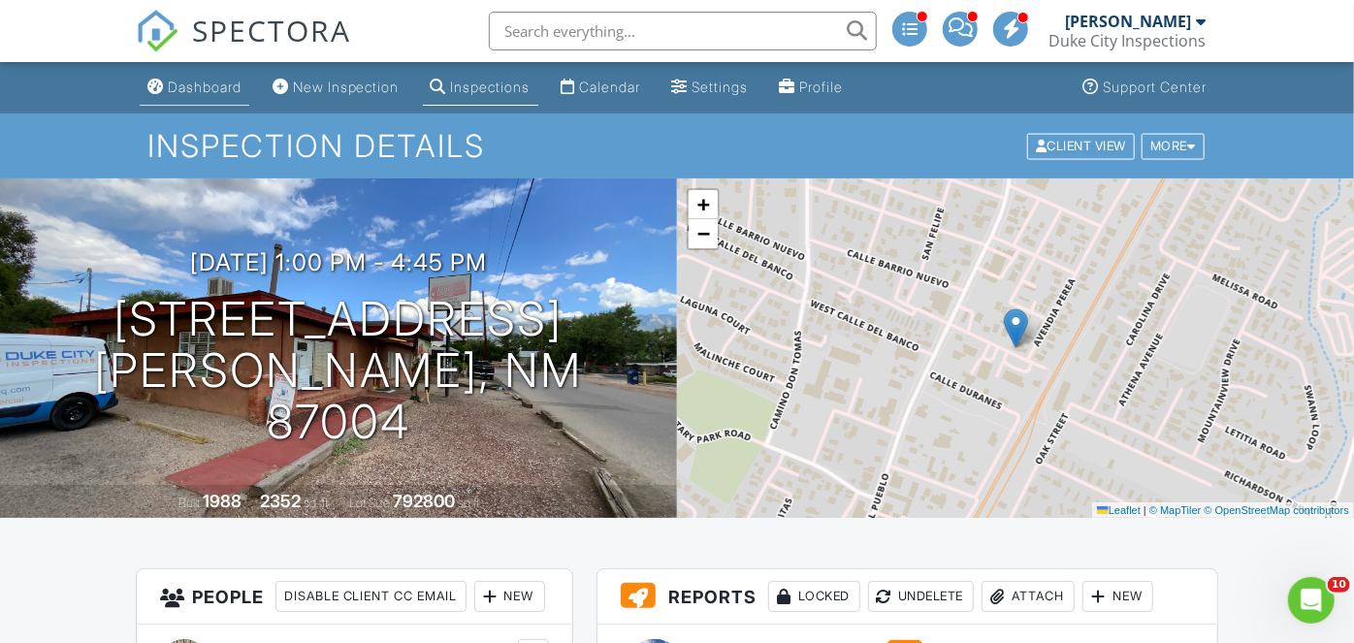
click at [220, 90] on div "Dashboard" at bounding box center [205, 87] width 74 height 16
